Goal: Contribute content: Add original content to the website for others to see

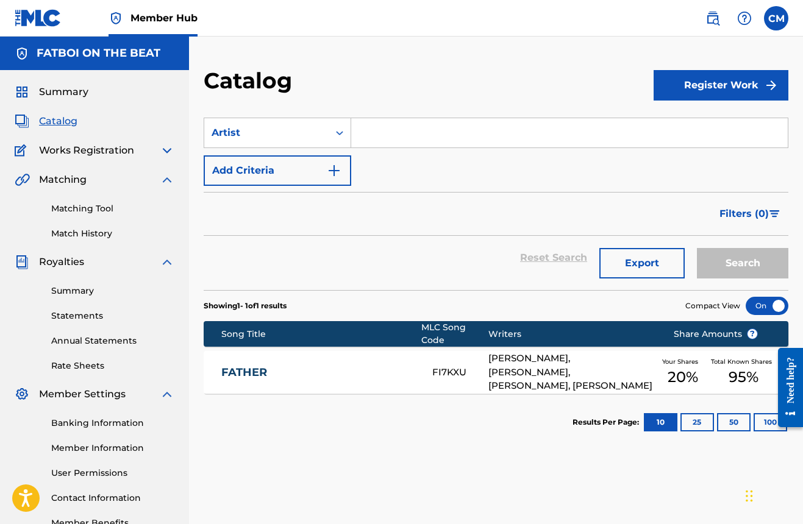
click at [387, 138] on input "Search Form" at bounding box center [569, 132] width 437 height 29
paste input "YoungBoy Never Broke Again"
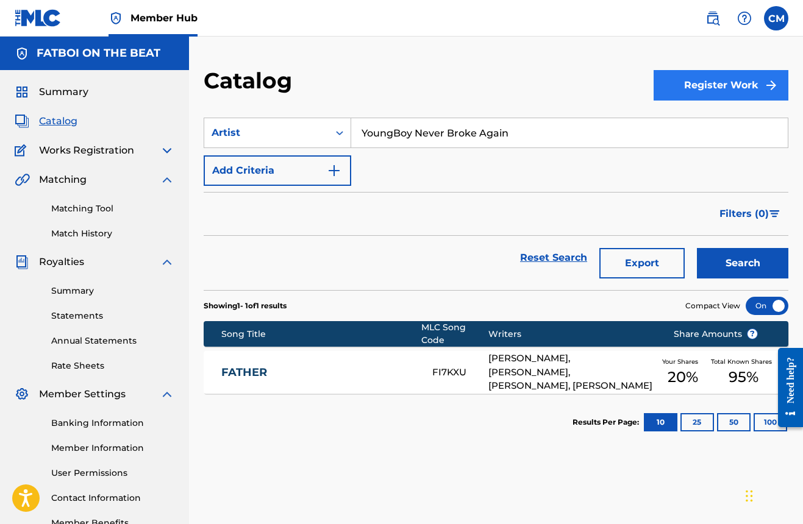
type input "YoungBoy Never Broke Again"
click at [718, 89] on button "Register Work" at bounding box center [721, 85] width 135 height 30
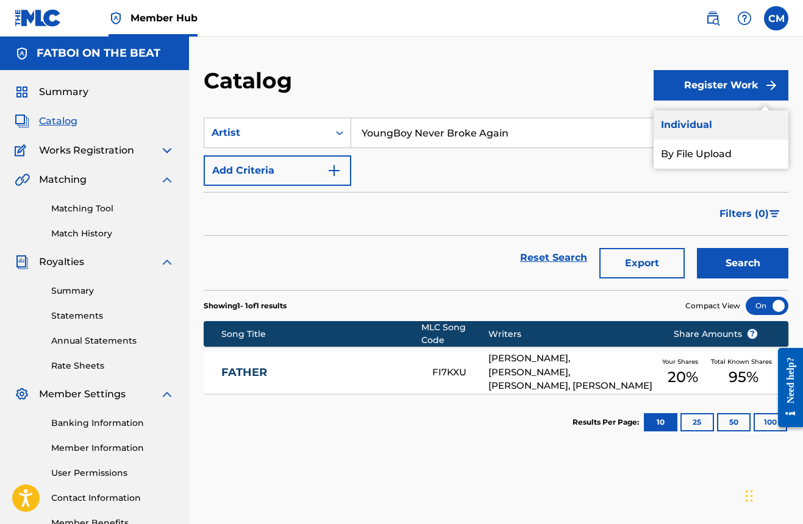
click at [681, 130] on link "Individual" at bounding box center [721, 124] width 135 height 29
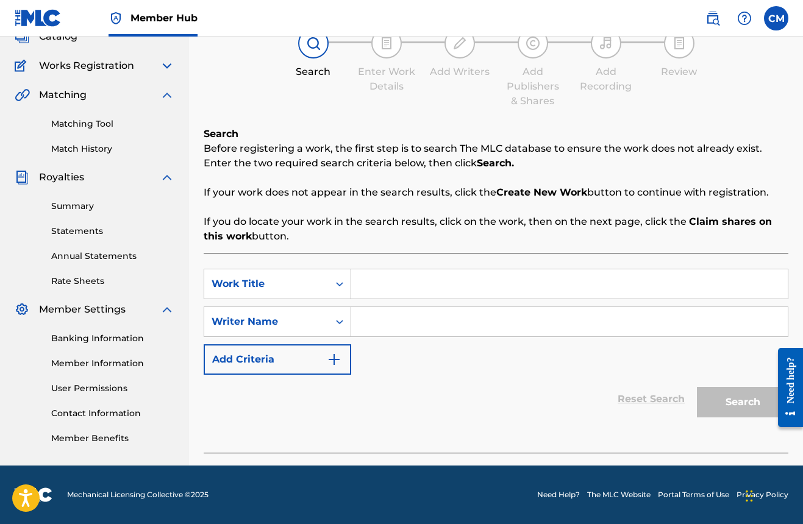
scroll to position [85, 0]
click at [381, 279] on input "Search Form" at bounding box center [569, 284] width 437 height 29
click at [365, 325] on input "Search Form" at bounding box center [569, 321] width 437 height 29
paste input "YoungBoy Never Broke Again"
type input "YoungBoy Never Broke Again"
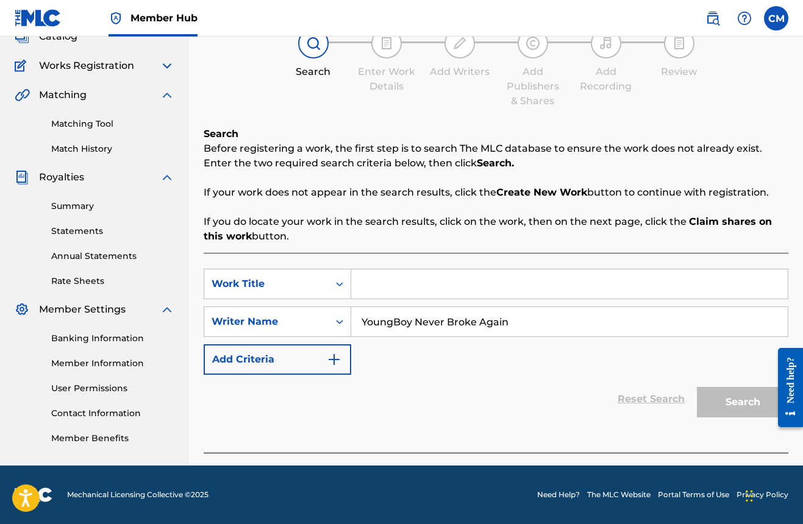
click at [380, 287] on input "Search Form" at bounding box center [569, 284] width 437 height 29
click at [743, 402] on button "Search" at bounding box center [742, 402] width 91 height 30
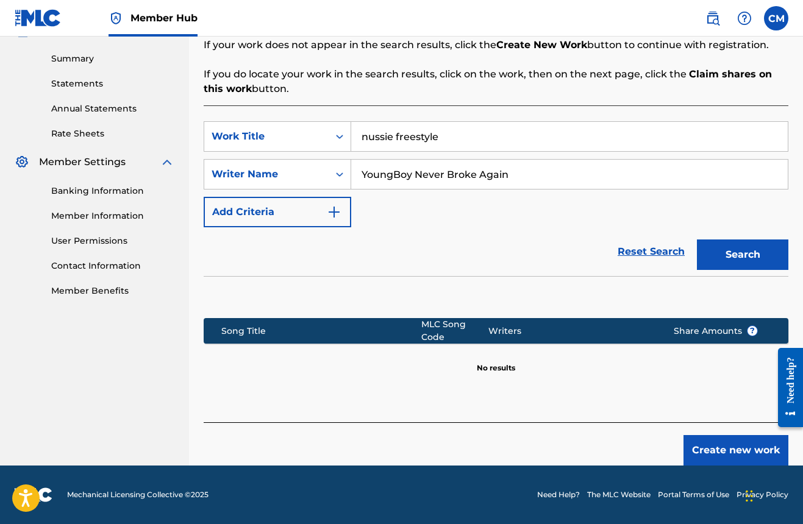
scroll to position [168, 0]
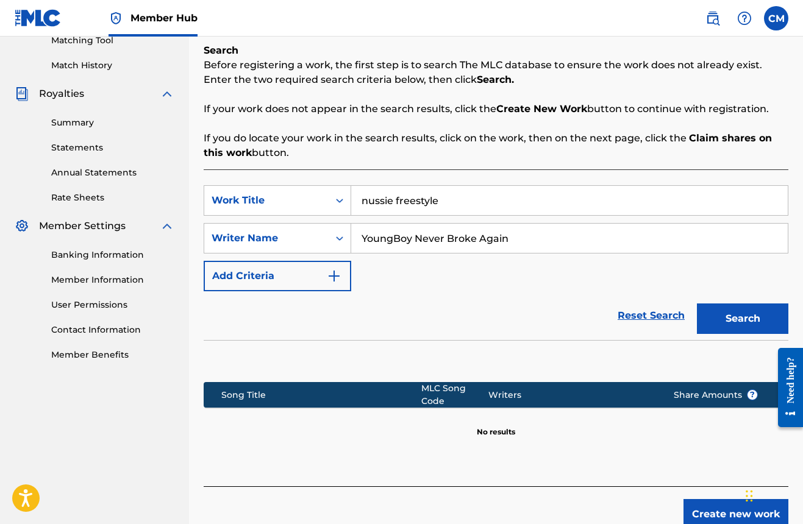
click at [463, 200] on input "nussie freestyle" at bounding box center [569, 200] width 437 height 29
type input "nussie"
click at [743, 319] on button "Search" at bounding box center [742, 319] width 91 height 30
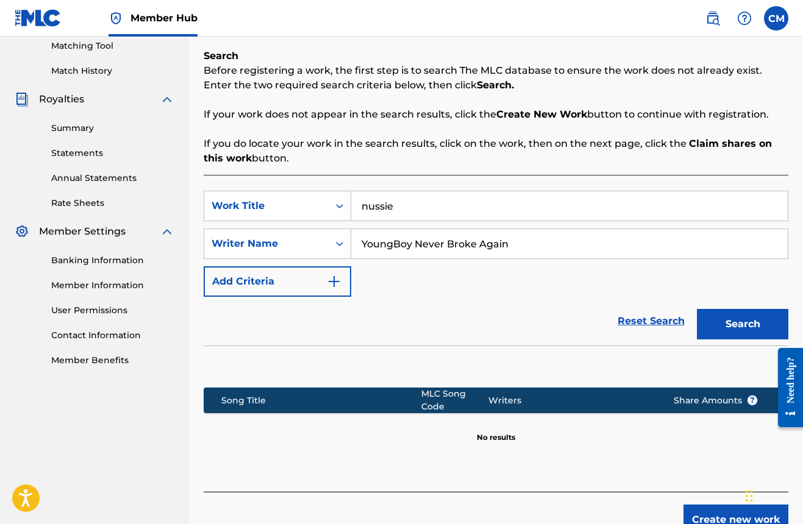
click at [559, 246] on input "YoungBoy Never Broke Again" at bounding box center [569, 243] width 437 height 29
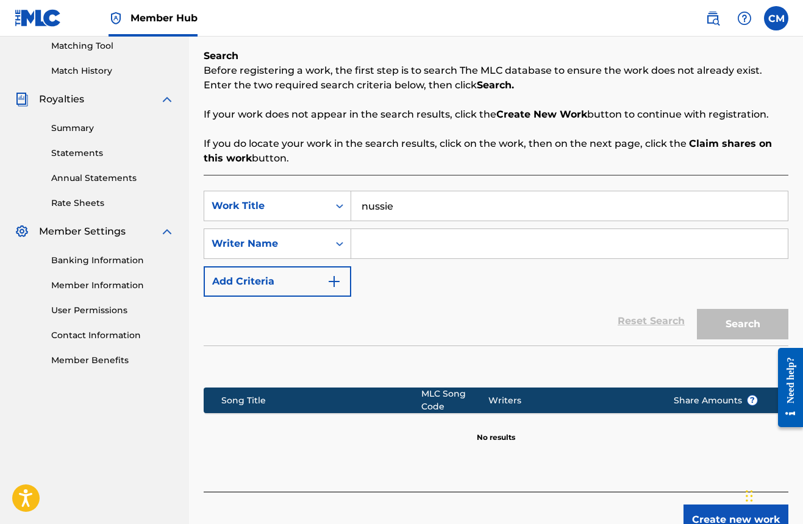
click at [457, 223] on div "SearchWithCriteriaa8e8f9e3-4ca3-4201-9d80-e2cb54a29bb4 Work Title nussie Search…" at bounding box center [496, 244] width 585 height 106
click at [450, 211] on input "nussie" at bounding box center [569, 205] width 437 height 29
type input "nussie"
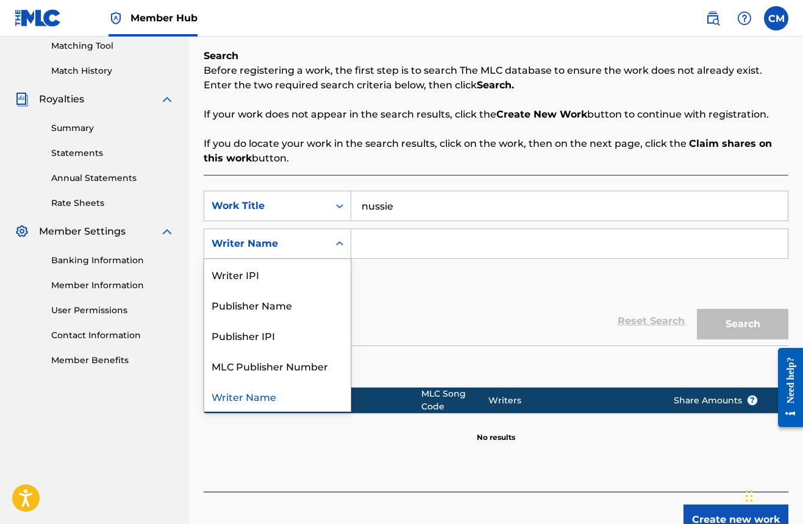
drag, startPoint x: 425, startPoint y: 227, endPoint x: 349, endPoint y: 250, distance: 79.7
click at [349, 250] on div "Search Form" at bounding box center [340, 244] width 22 height 22
click at [273, 399] on div "Writer Name" at bounding box center [277, 396] width 146 height 30
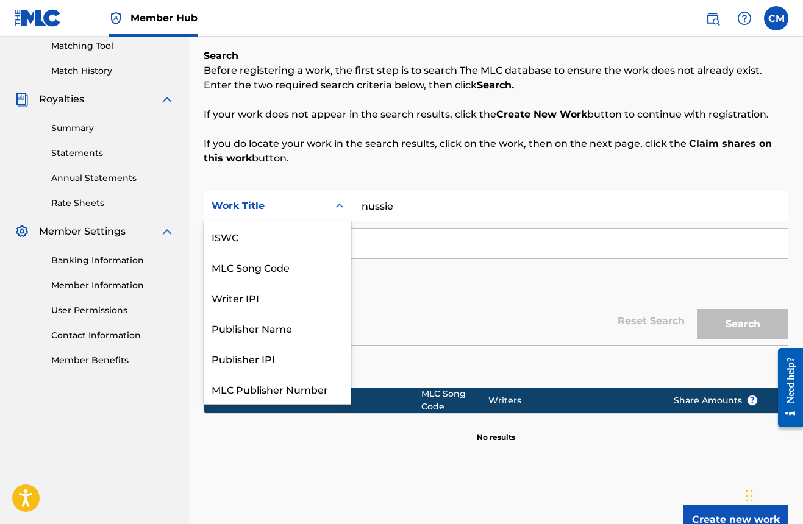
scroll to position [30, 0]
click at [288, 201] on div "Work Title" at bounding box center [267, 206] width 110 height 15
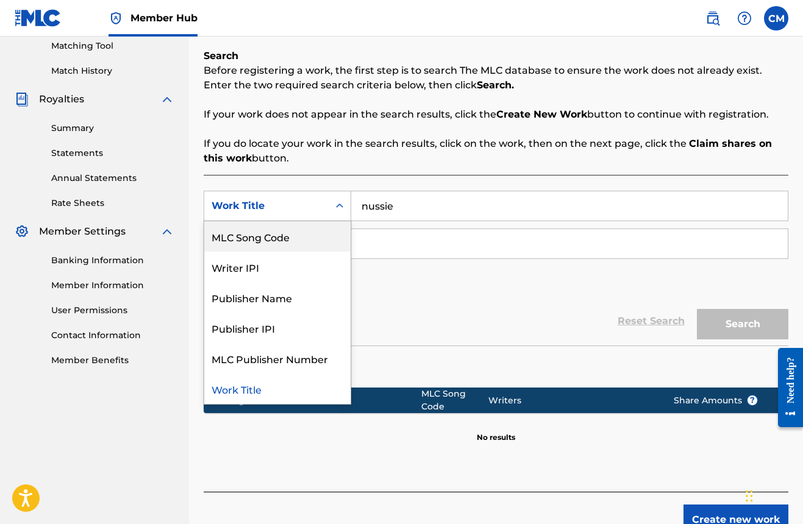
click at [446, 193] on input "nussie" at bounding box center [569, 205] width 437 height 29
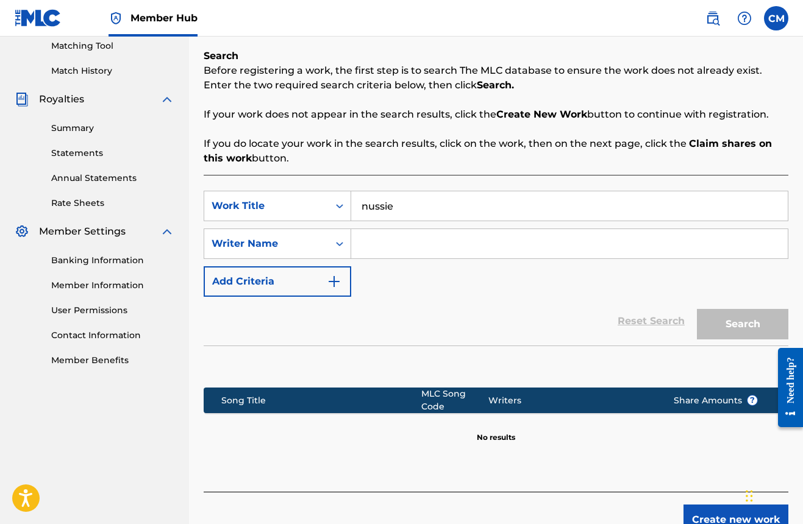
drag, startPoint x: 425, startPoint y: 252, endPoint x: 354, endPoint y: 252, distance: 70.7
click at [413, 252] on input "Search Form" at bounding box center [569, 243] width 437 height 29
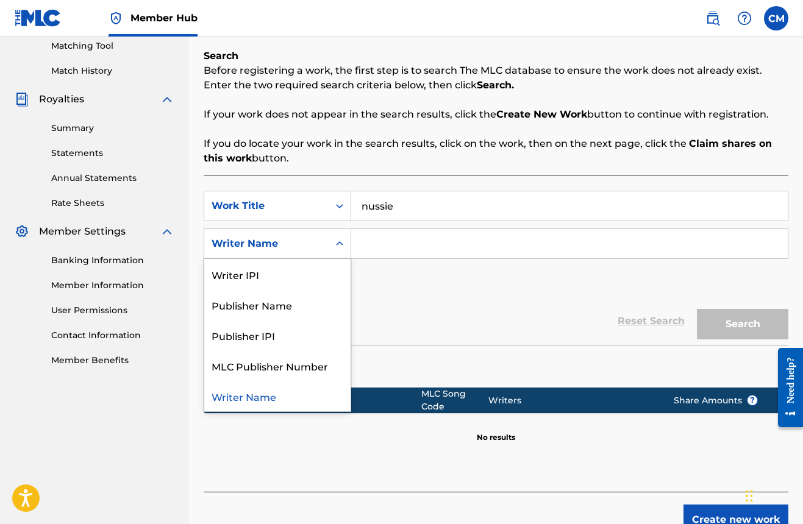
click at [329, 250] on div "Search Form" at bounding box center [340, 243] width 22 height 29
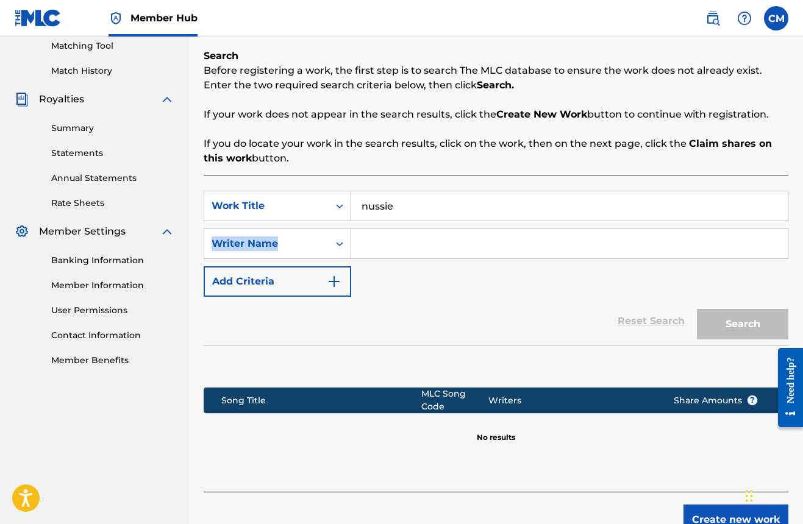
click at [316, 222] on div "SearchWithCriteriaa8e8f9e3-4ca3-4201-9d80-e2cb54a29bb4 Work Title nussie Search…" at bounding box center [496, 244] width 585 height 106
click at [316, 220] on div "Work Title" at bounding box center [278, 206] width 148 height 30
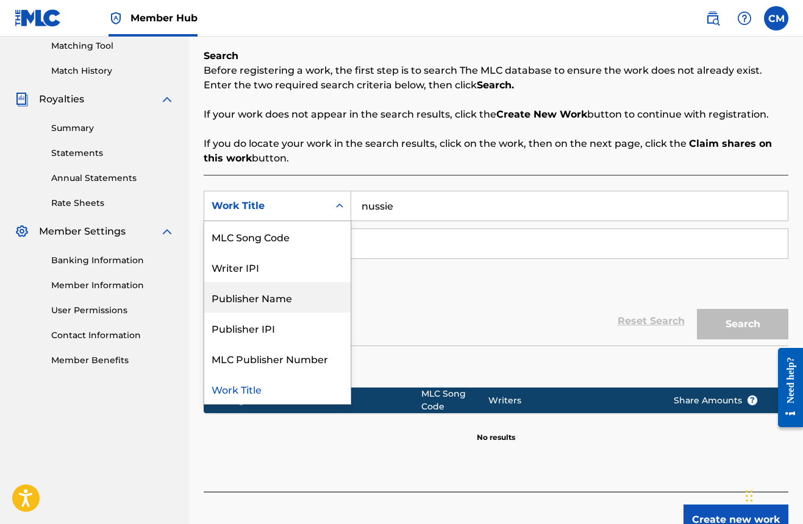
click at [276, 301] on div "Publisher Name" at bounding box center [277, 297] width 146 height 30
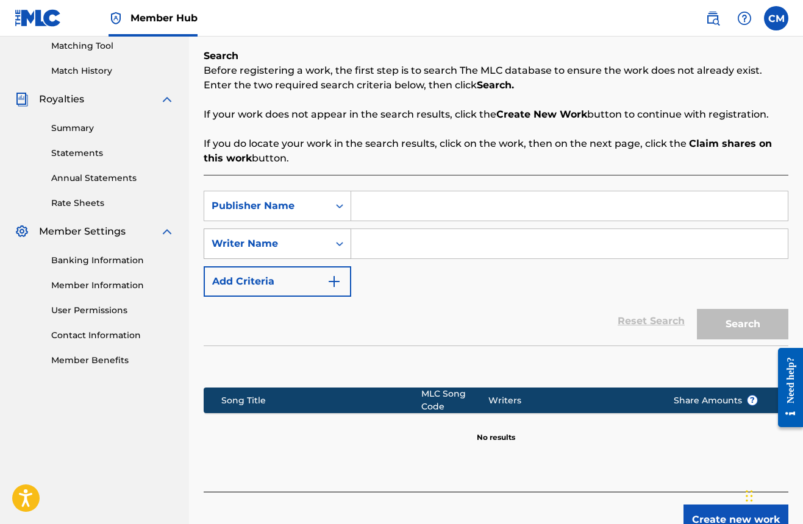
click at [307, 251] on div "Writer Name" at bounding box center [266, 243] width 124 height 23
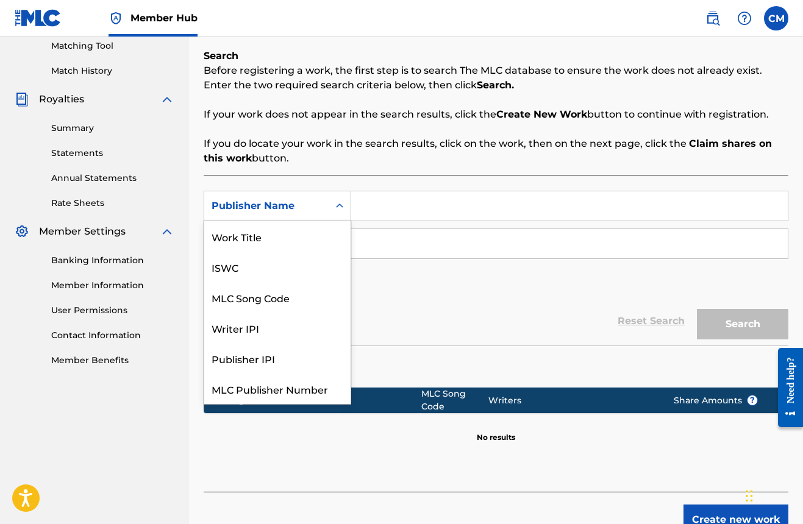
click at [310, 217] on div "Publisher Name" at bounding box center [266, 206] width 124 height 23
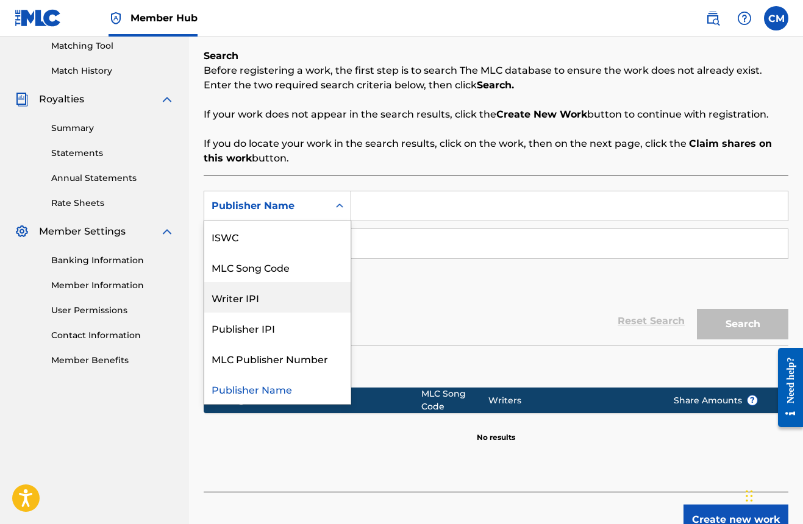
scroll to position [0, 0]
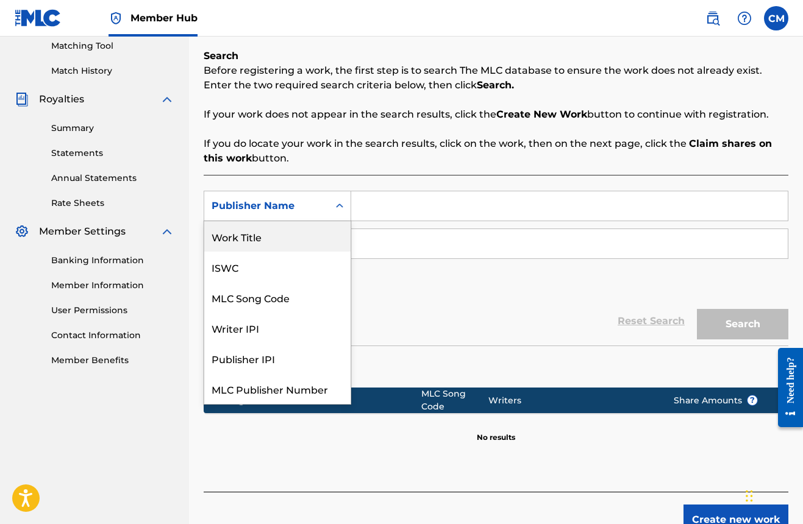
click at [313, 199] on div "Publisher Name" at bounding box center [267, 206] width 110 height 15
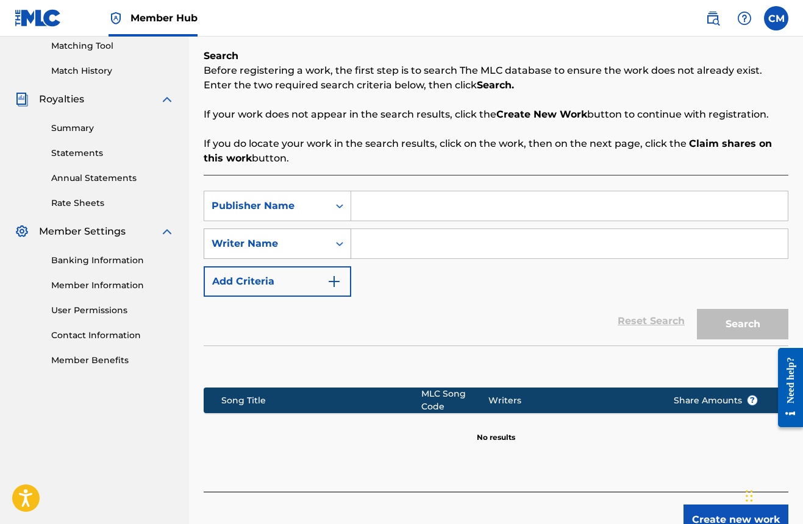
click at [286, 239] on div "Writer Name" at bounding box center [267, 244] width 110 height 15
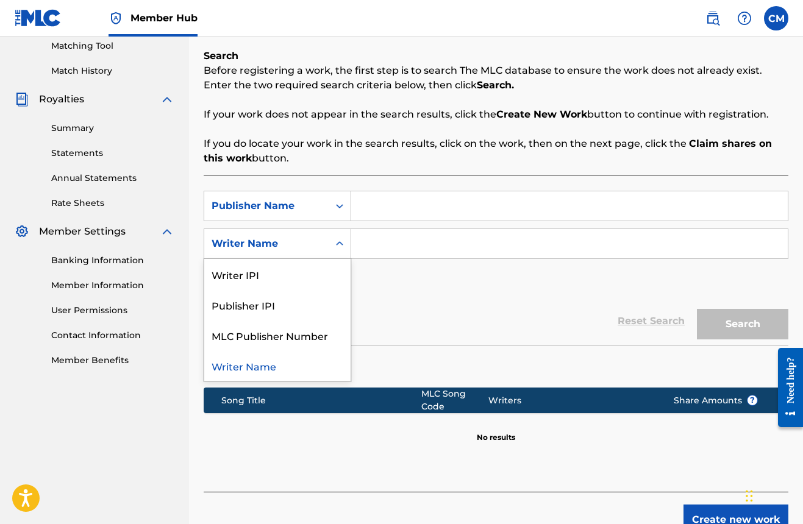
scroll to position [162, 0]
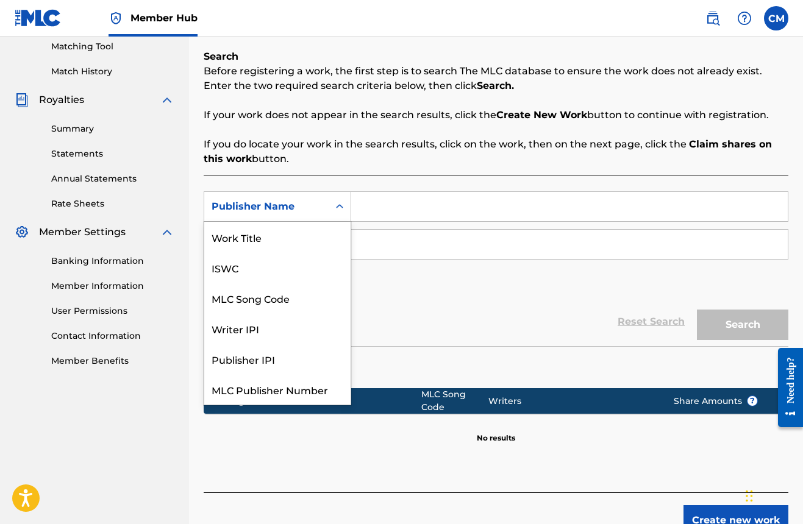
click at [277, 217] on div "Publisher Name" at bounding box center [266, 206] width 124 height 23
click at [258, 235] on div "Work Title" at bounding box center [277, 237] width 146 height 30
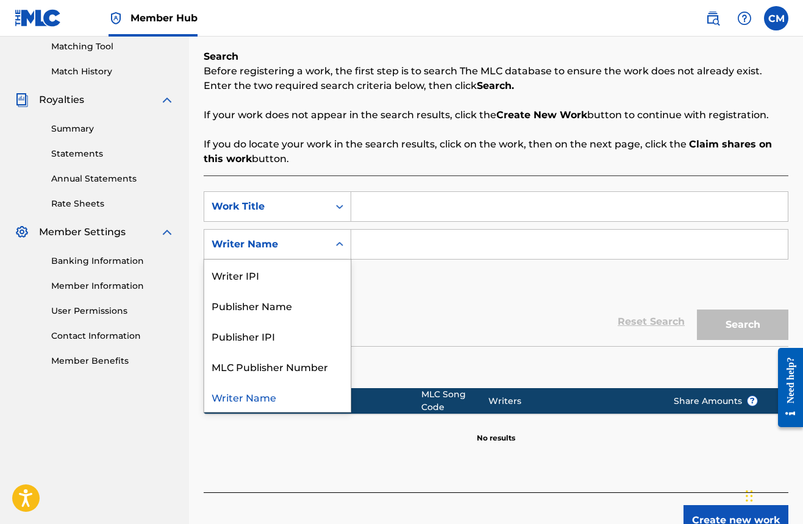
click at [264, 246] on div "Writer Name" at bounding box center [267, 244] width 110 height 15
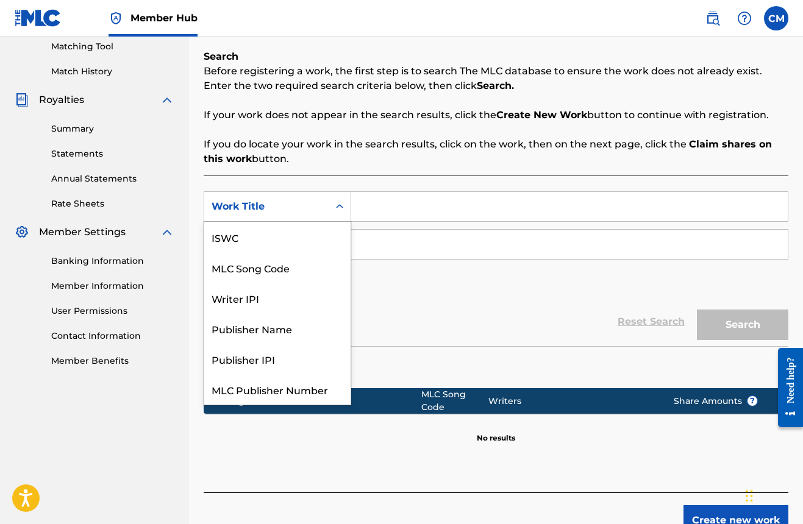
click at [269, 209] on div "Work Title" at bounding box center [267, 206] width 110 height 15
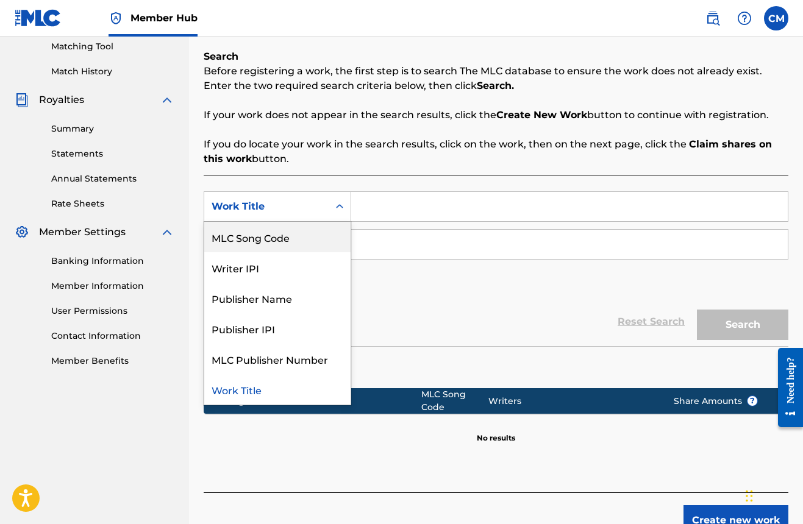
click at [264, 201] on div "Work Title" at bounding box center [267, 206] width 110 height 15
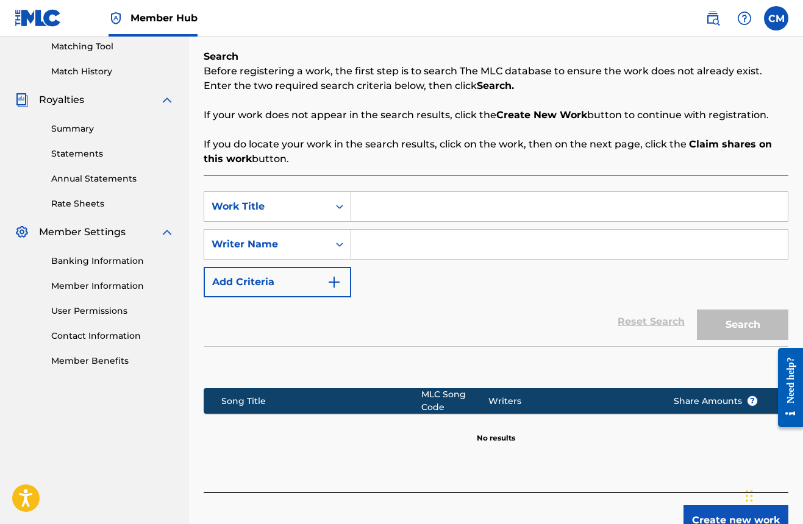
click at [274, 262] on div "SearchWithCriteria7df54d13-691c-4d45-b22c-90f1cd8ce8a2 Work Title SearchWithCri…" at bounding box center [496, 244] width 585 height 106
click at [270, 245] on div "Writer Name" at bounding box center [267, 244] width 110 height 15
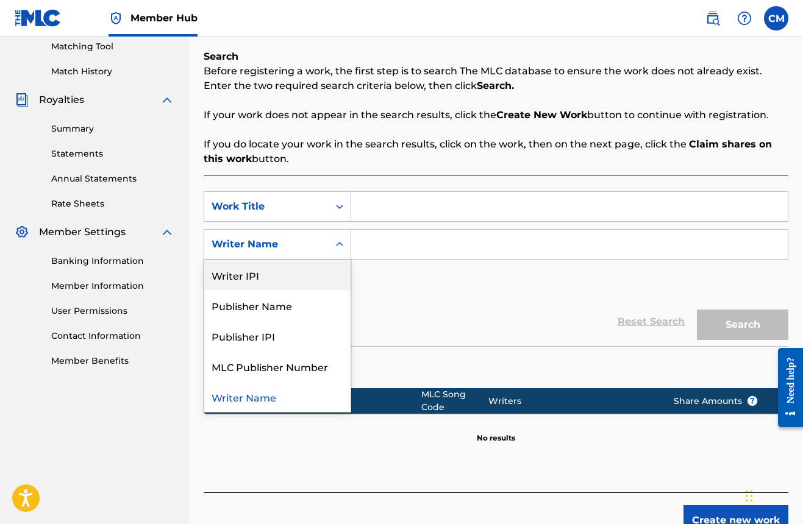
click at [435, 232] on input "Search Form" at bounding box center [569, 244] width 437 height 29
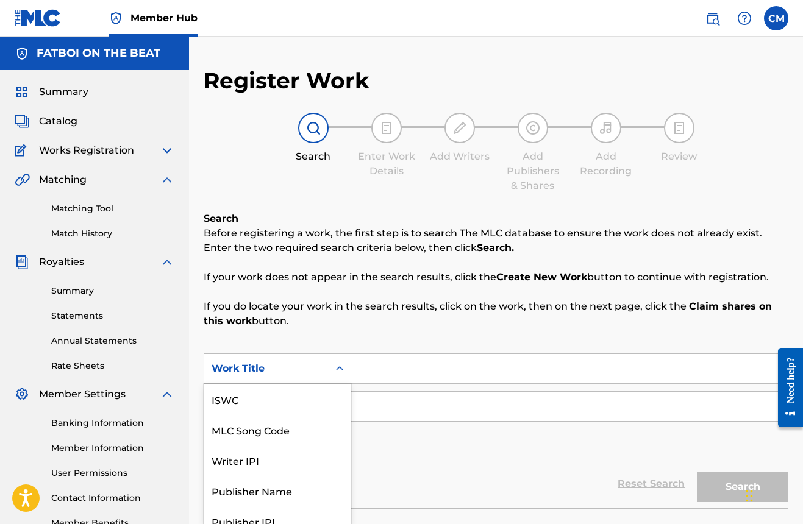
scroll to position [32, 0]
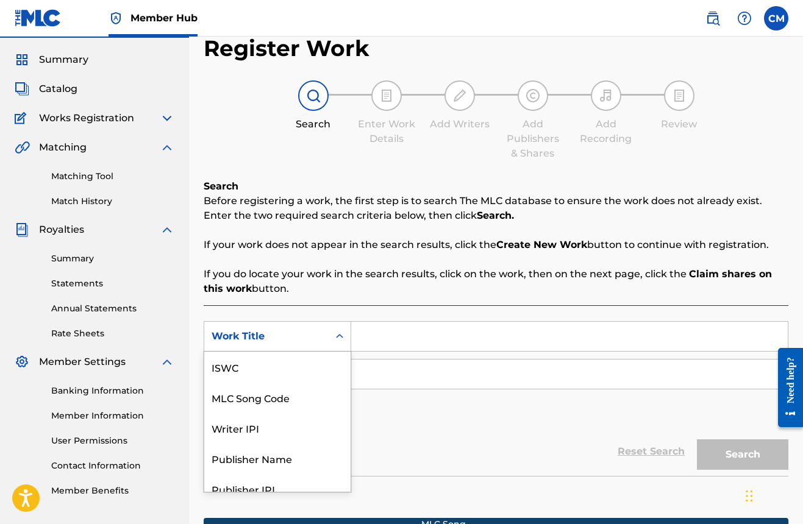
click at [327, 352] on div "Work Title selected, 7 of 7. 7 results available. Use Up and Down to choose opt…" at bounding box center [278, 336] width 148 height 30
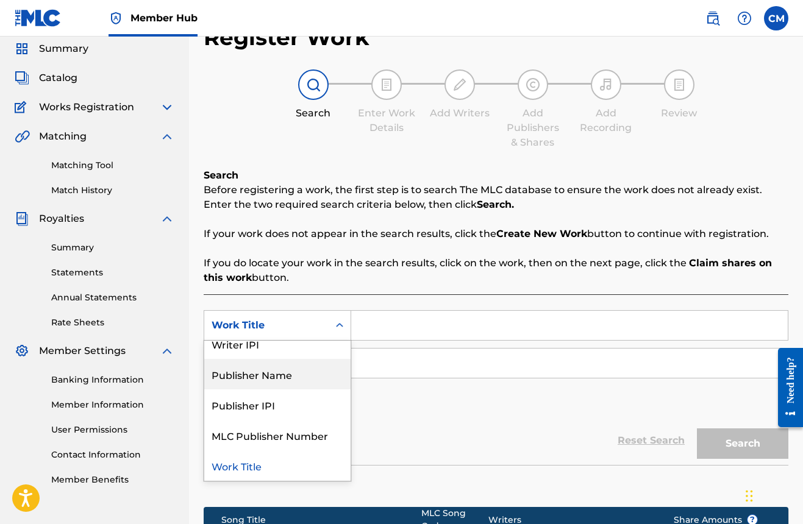
scroll to position [73, 0]
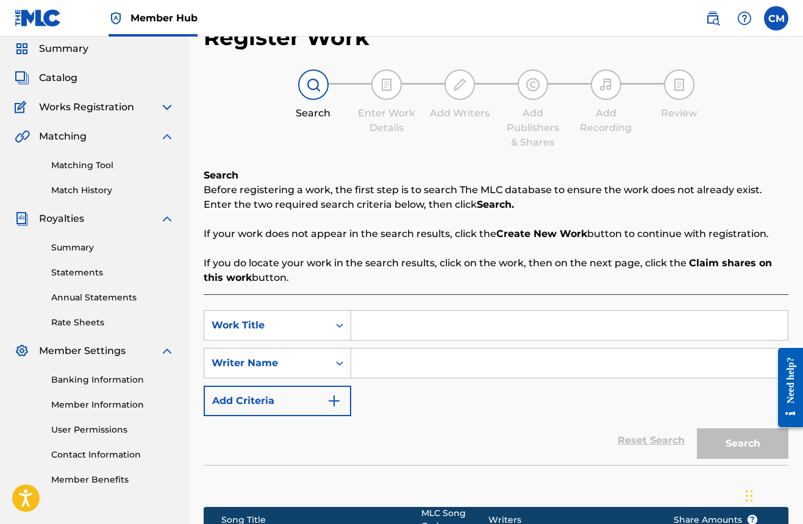
click at [299, 316] on div "Work Title" at bounding box center [266, 325] width 124 height 23
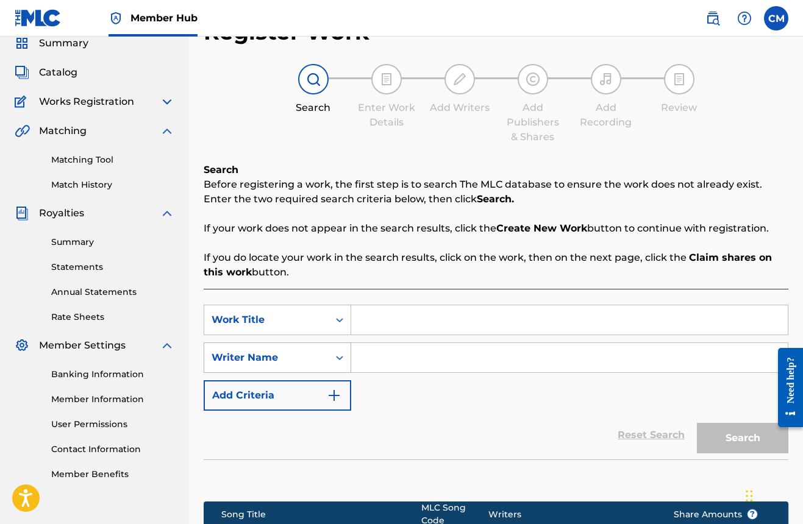
click at [293, 366] on div "Writer Name" at bounding box center [266, 357] width 124 height 23
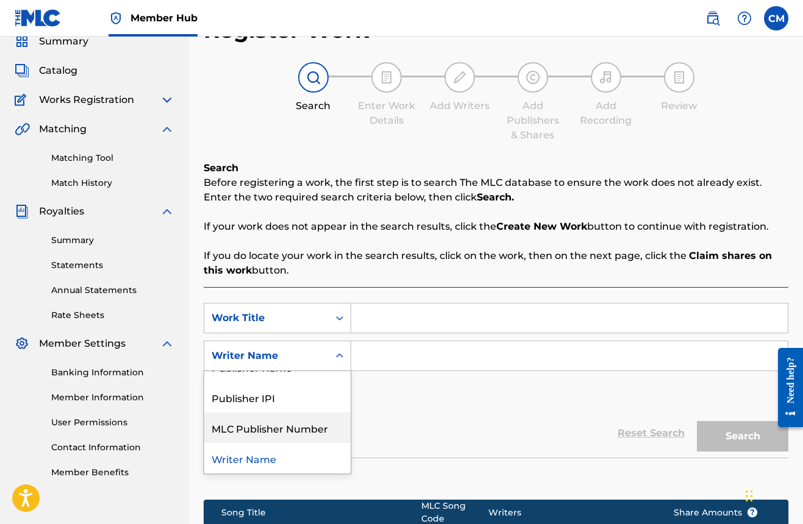
scroll to position [50, 0]
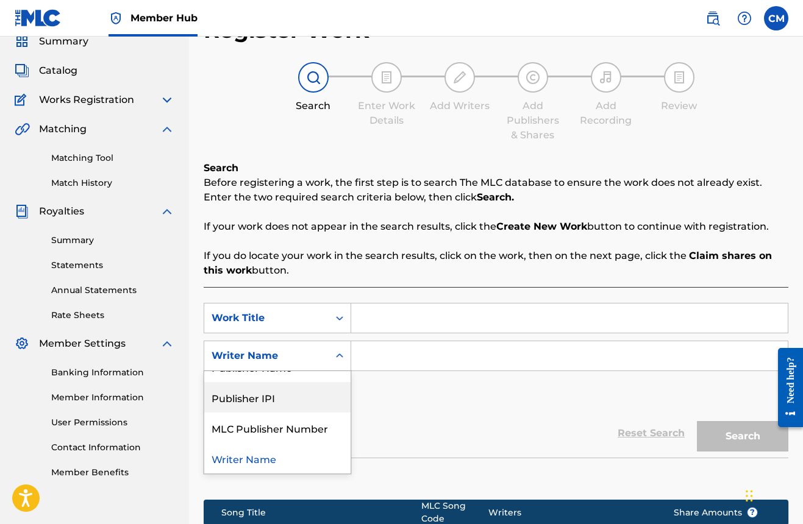
click at [279, 398] on div "Publisher IPI" at bounding box center [277, 397] width 146 height 30
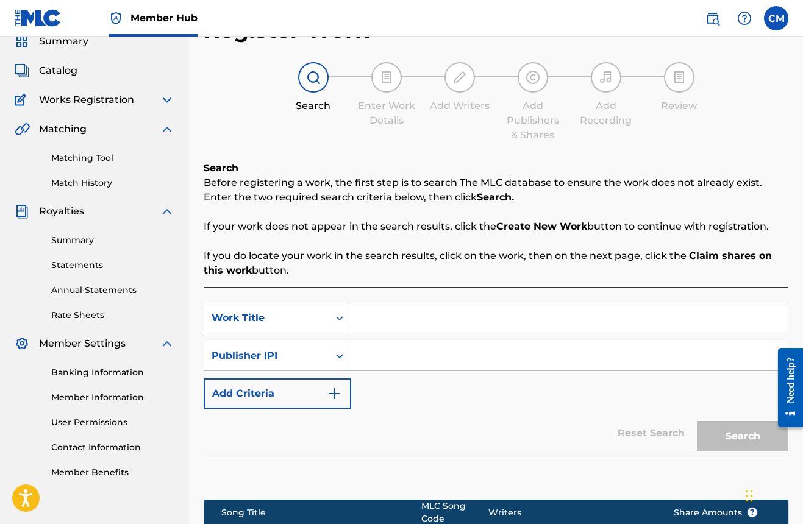
click at [376, 351] on input "Search Form" at bounding box center [569, 355] width 437 height 29
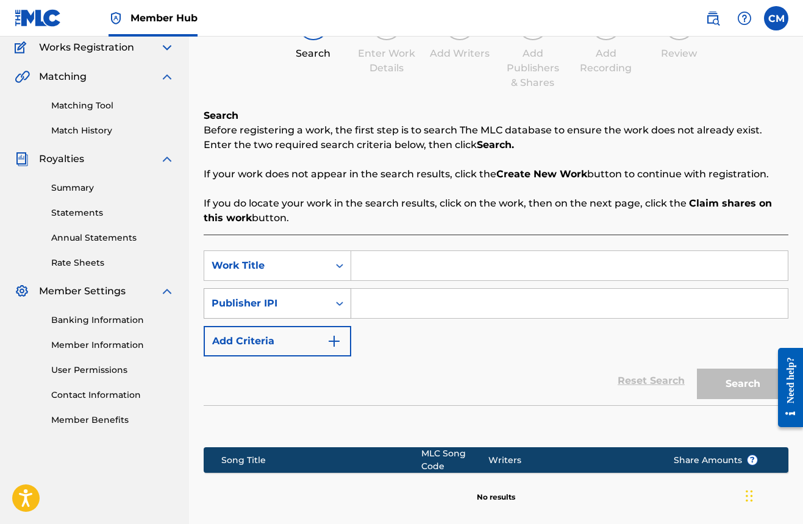
scroll to position [98, 0]
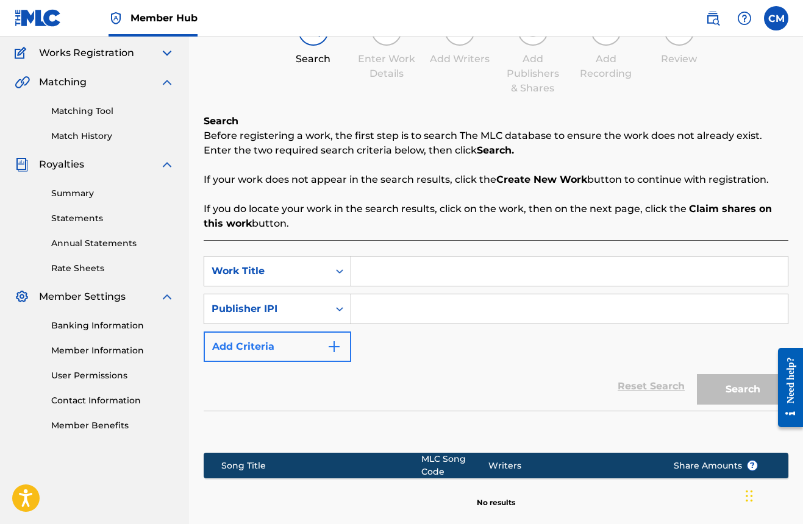
click at [282, 352] on button "Add Criteria" at bounding box center [278, 347] width 148 height 30
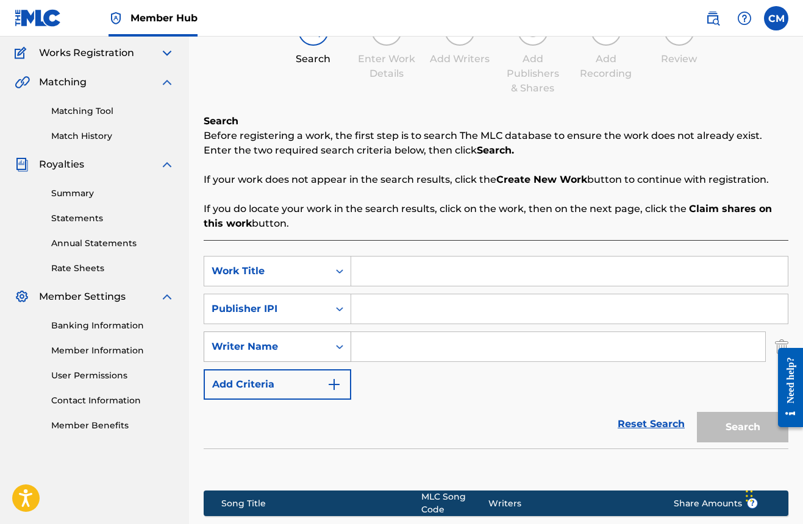
click at [334, 345] on div "Search Form" at bounding box center [340, 347] width 22 height 22
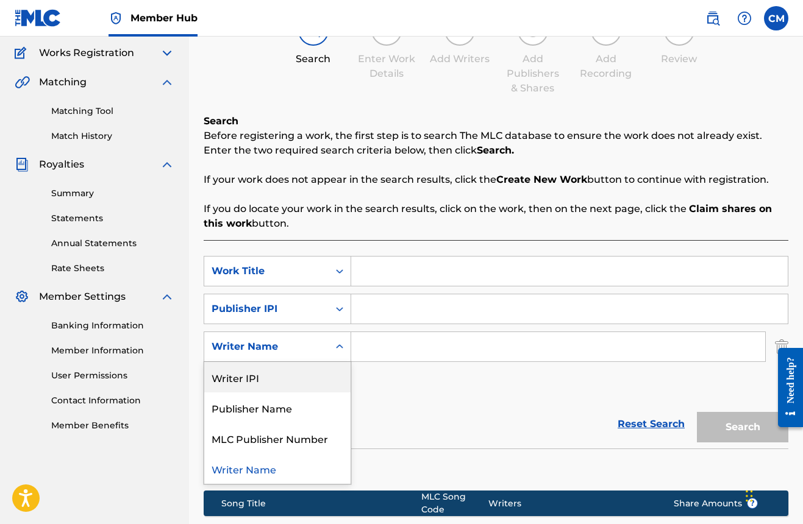
click at [332, 343] on div "Search Form" at bounding box center [340, 347] width 22 height 22
click at [283, 301] on div "Publisher IPI" at bounding box center [266, 309] width 124 height 23
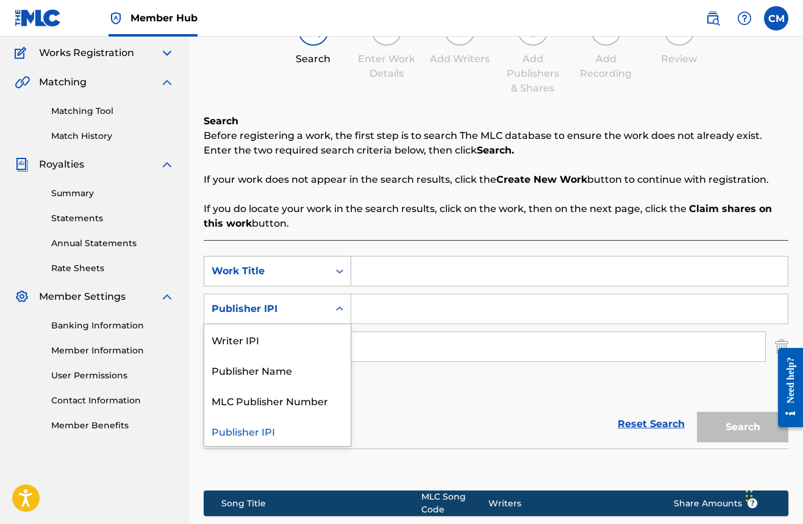
click at [316, 283] on div "Work Title" at bounding box center [278, 271] width 148 height 30
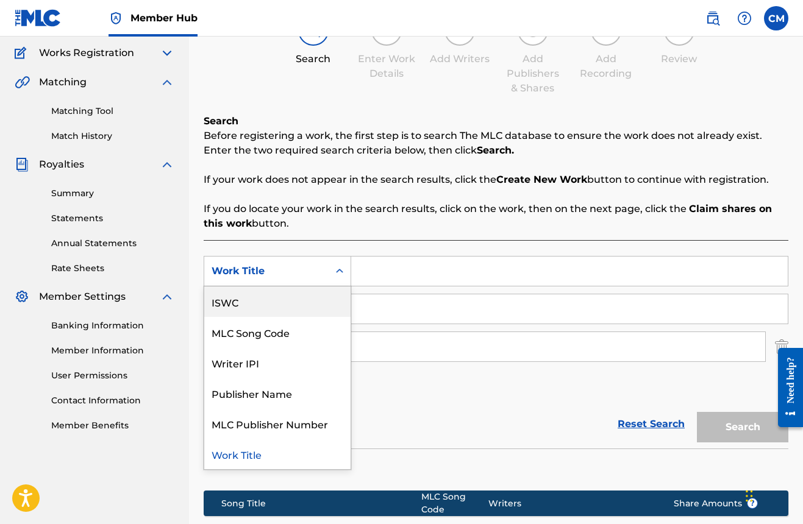
drag, startPoint x: 249, startPoint y: 452, endPoint x: 279, endPoint y: 269, distance: 185.3
click at [279, 269] on div "ISWC, 1 of 6. 6 results available. Use Up and Down to choose options, press Ent…" at bounding box center [278, 271] width 148 height 30
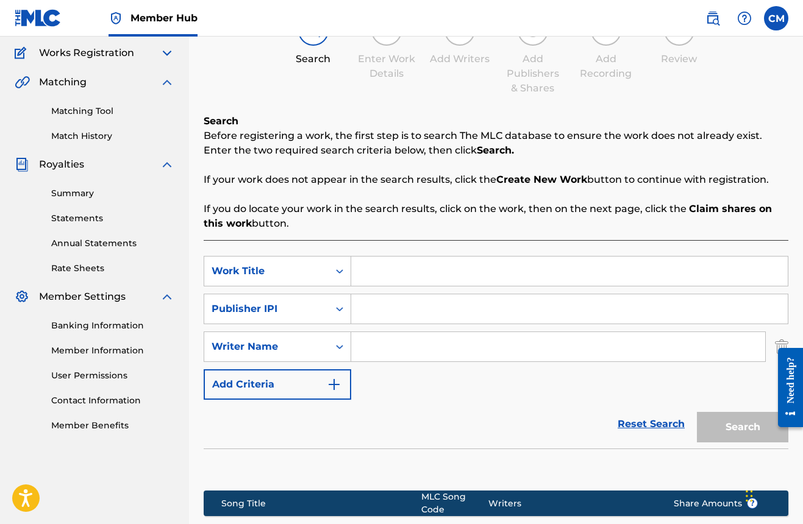
click at [279, 269] on div "Work Title" at bounding box center [267, 271] width 110 height 15
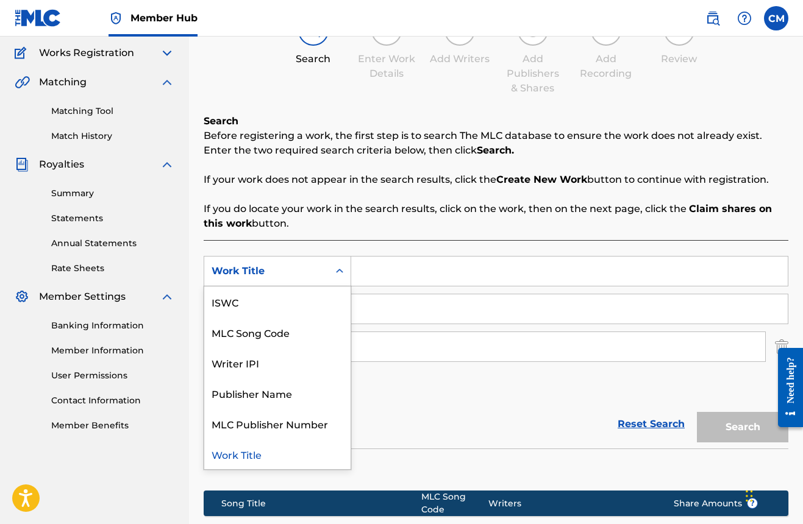
click at [318, 262] on div "Work Title" at bounding box center [266, 271] width 124 height 23
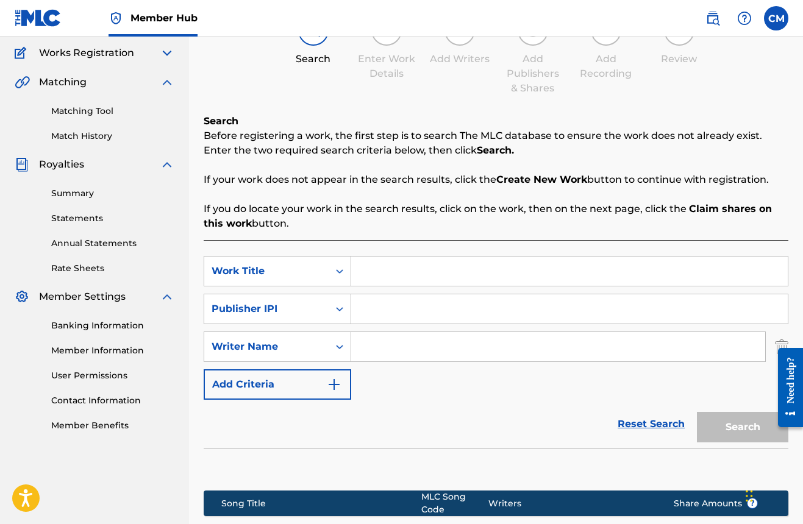
click at [263, 273] on div "Work Title" at bounding box center [267, 271] width 110 height 15
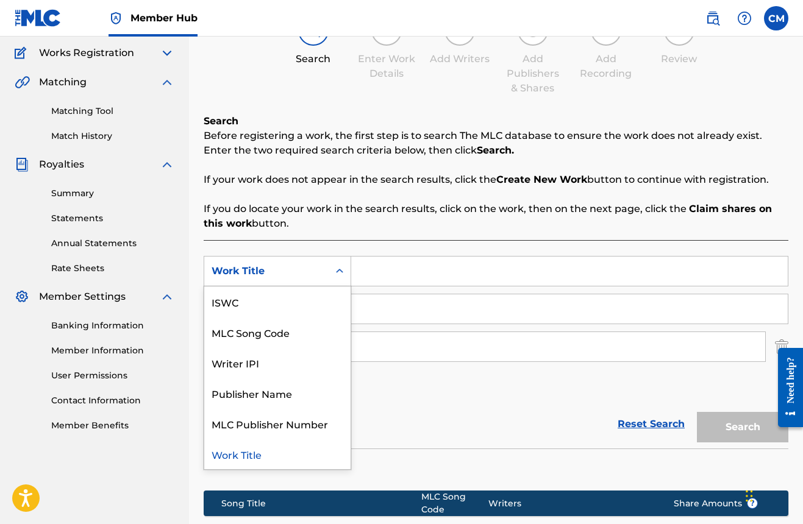
click at [263, 273] on div "Work Title" at bounding box center [267, 271] width 110 height 15
click at [260, 296] on div "ISWC" at bounding box center [277, 302] width 146 height 30
